Goal: Transaction & Acquisition: Book appointment/travel/reservation

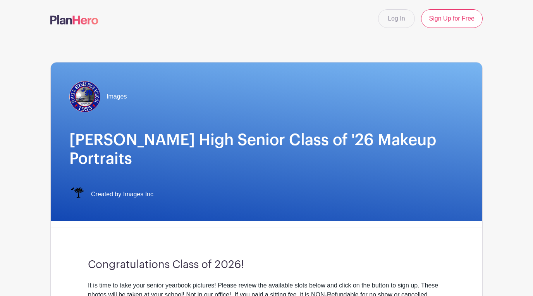
scroll to position [94, 0]
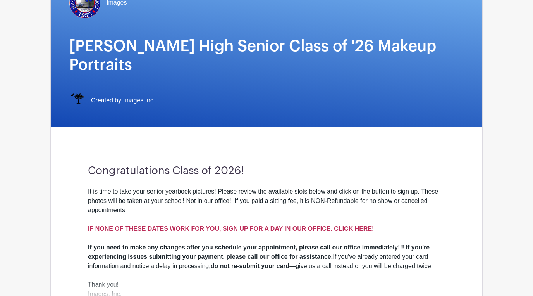
click at [276, 225] on strong "IF NONE OF THESE DATES WORK FOR YOU, SIGN UP FOR A DAY IN OUR OFFICE. CLICK HER…" at bounding box center [231, 228] width 286 height 7
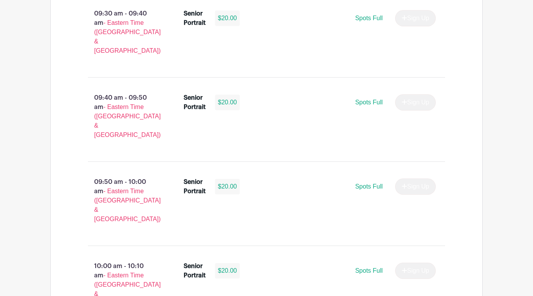
scroll to position [1727, 0]
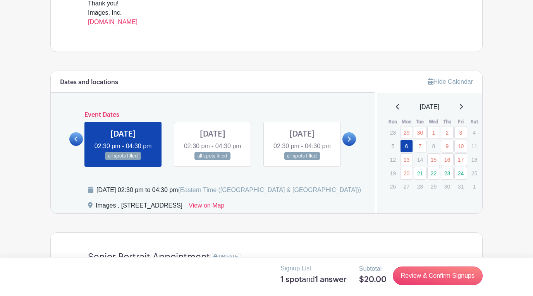
scroll to position [363, 0]
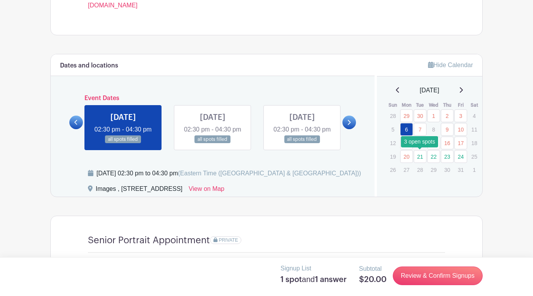
click at [421, 156] on link "21" at bounding box center [420, 156] width 13 height 13
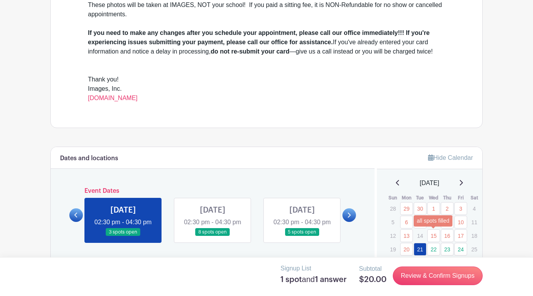
scroll to position [288, 0]
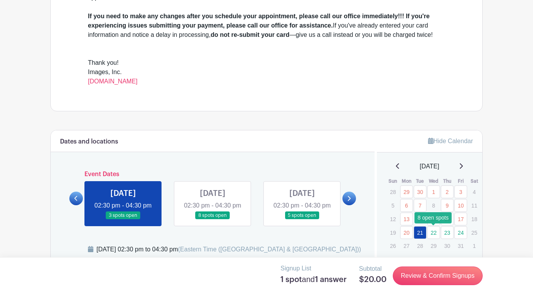
click at [432, 236] on link "22" at bounding box center [433, 232] width 13 height 13
click at [432, 232] on link "22" at bounding box center [433, 232] width 13 height 13
click at [213, 219] on link at bounding box center [213, 219] width 0 height 0
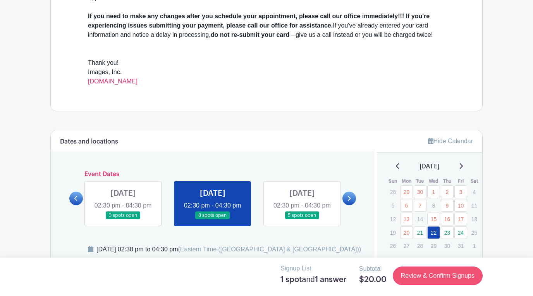
click at [411, 281] on link "Review & Confirm Signups" at bounding box center [438, 275] width 90 height 19
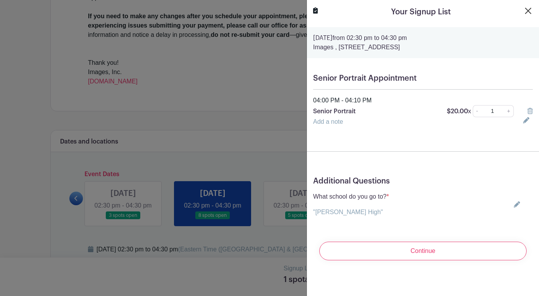
click at [524, 7] on button "Close" at bounding box center [528, 10] width 9 height 9
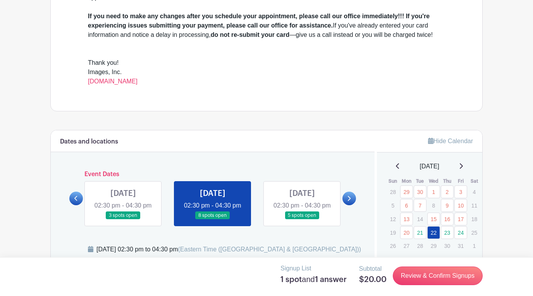
click at [123, 219] on link at bounding box center [123, 219] width 0 height 0
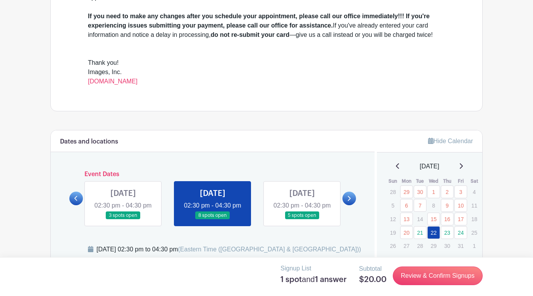
click at [123, 219] on link at bounding box center [123, 219] width 0 height 0
click at [71, 201] on link at bounding box center [76, 198] width 14 height 14
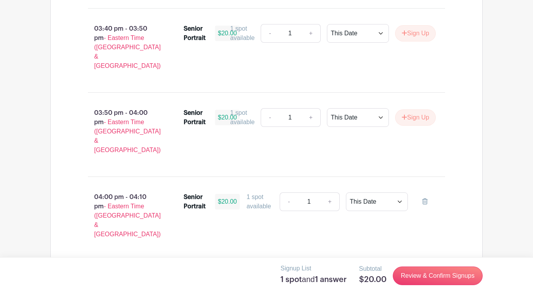
scroll to position [1109, 0]
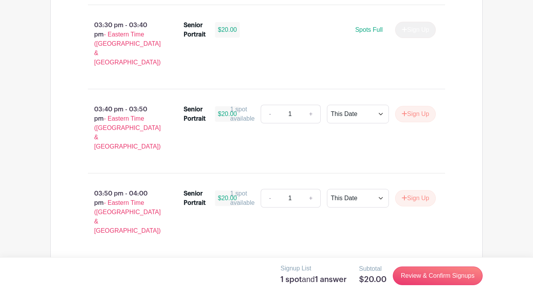
click at [424, 279] on icon at bounding box center [424, 282] width 5 height 6
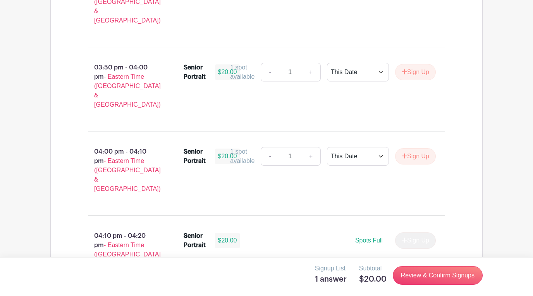
scroll to position [1319, 0]
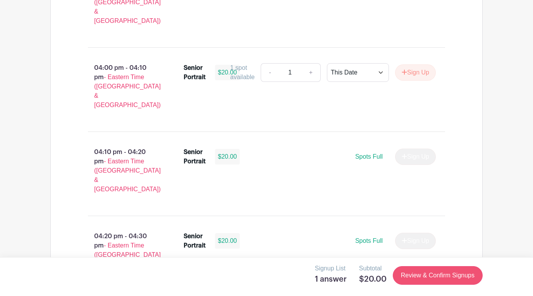
click at [423, 274] on link "Review & Confirm Signups" at bounding box center [438, 275] width 90 height 19
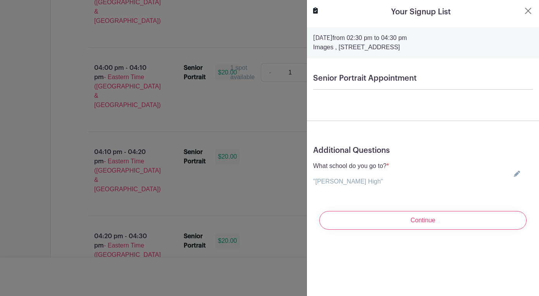
click at [522, 6] on turbo-frame "Your Signup List Tuesday, October 21, 2025 from 02:30 pm to 04:30 pm Images , 4…" at bounding box center [423, 121] width 232 height 242
click at [524, 9] on button "Close" at bounding box center [528, 10] width 9 height 9
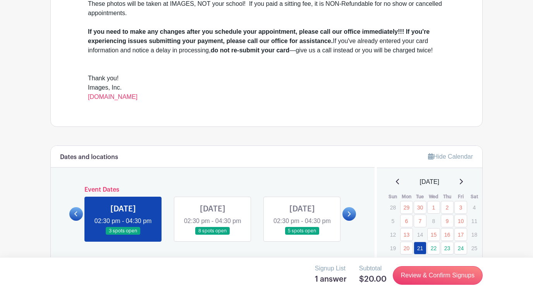
scroll to position [337, 0]
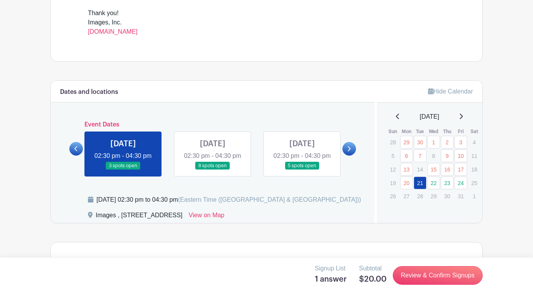
click at [213, 170] on link at bounding box center [213, 170] width 0 height 0
click at [433, 184] on link "22" at bounding box center [433, 182] width 13 height 13
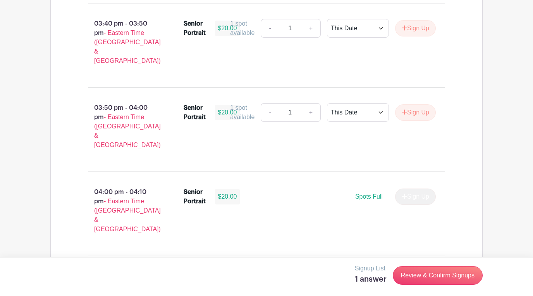
scroll to position [1181, 0]
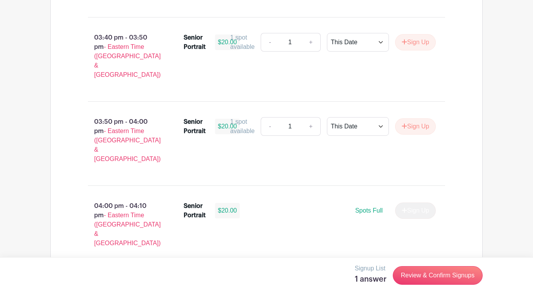
click at [428, 286] on button "Sign Up" at bounding box center [415, 294] width 41 height 16
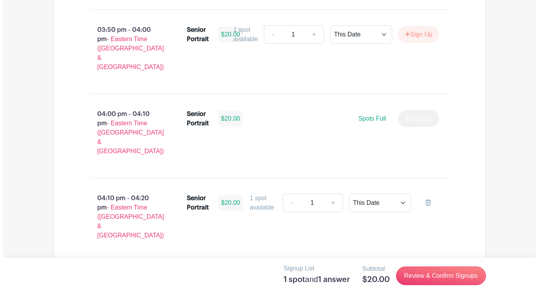
scroll to position [1274, 0]
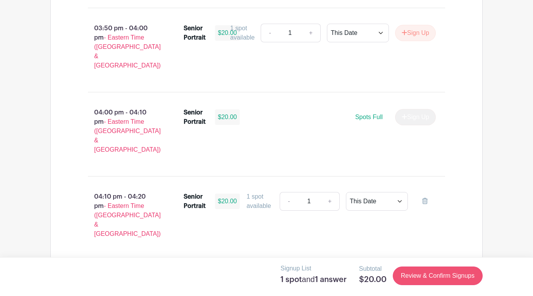
click at [469, 270] on link "Review & Confirm Signups" at bounding box center [438, 275] width 90 height 19
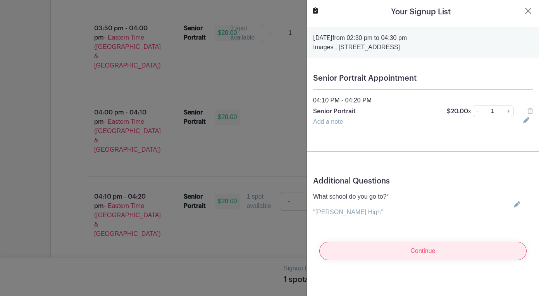
click at [424, 257] on input "Continue" at bounding box center [422, 250] width 207 height 19
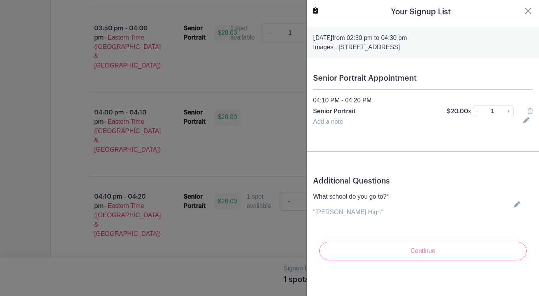
click at [404, 255] on div "Continue" at bounding box center [423, 250] width 220 height 31
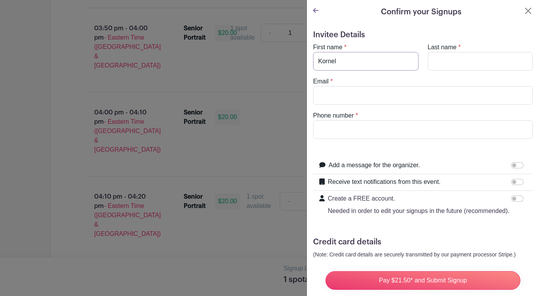
type input "Kornel"
type input "Fangman"
type input "brayzens223@gmail.com"
type input "8645294518"
click at [405, 150] on form "Invitee Details First name * Kornel Last name * Fangman Email * brayzens223@gma…" at bounding box center [423, 174] width 220 height 289
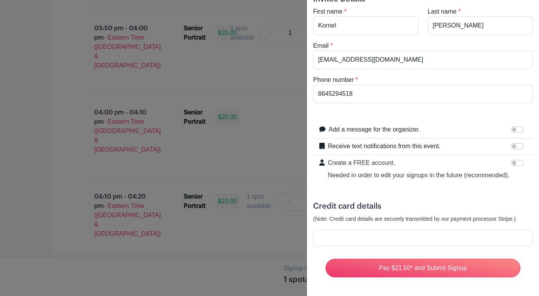
scroll to position [36, 0]
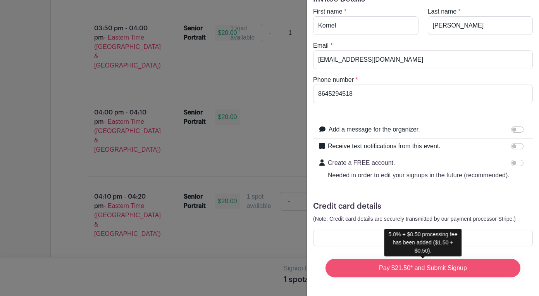
click at [400, 262] on input "Pay $21.50* and Submit Signup" at bounding box center [422, 267] width 195 height 19
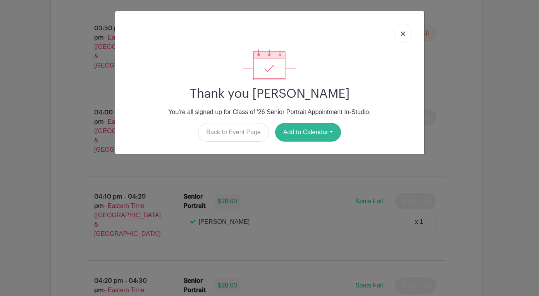
click at [307, 124] on button "Add to Calendar" at bounding box center [308, 132] width 66 height 19
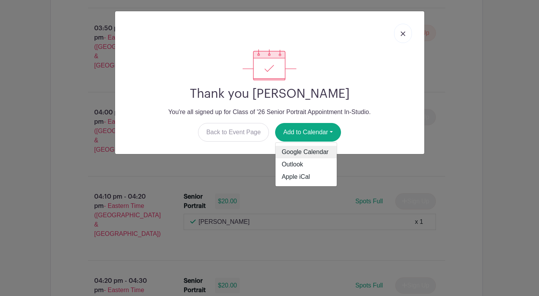
click at [311, 152] on link "Google Calendar" at bounding box center [306, 152] width 61 height 12
